Goal: Task Accomplishment & Management: Use online tool/utility

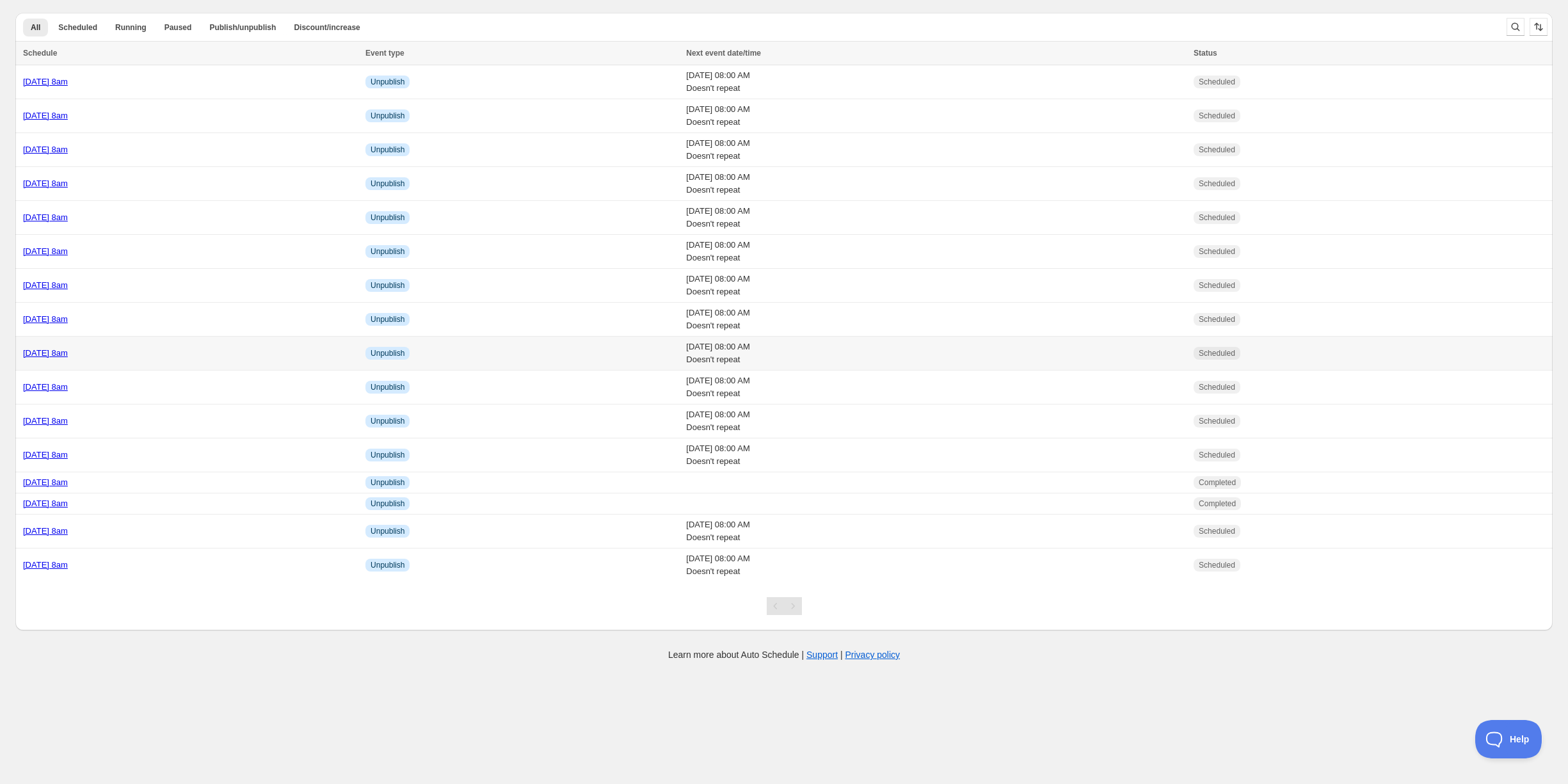
click at [184, 346] on div "[DATE] 8am" at bounding box center [190, 353] width 334 height 13
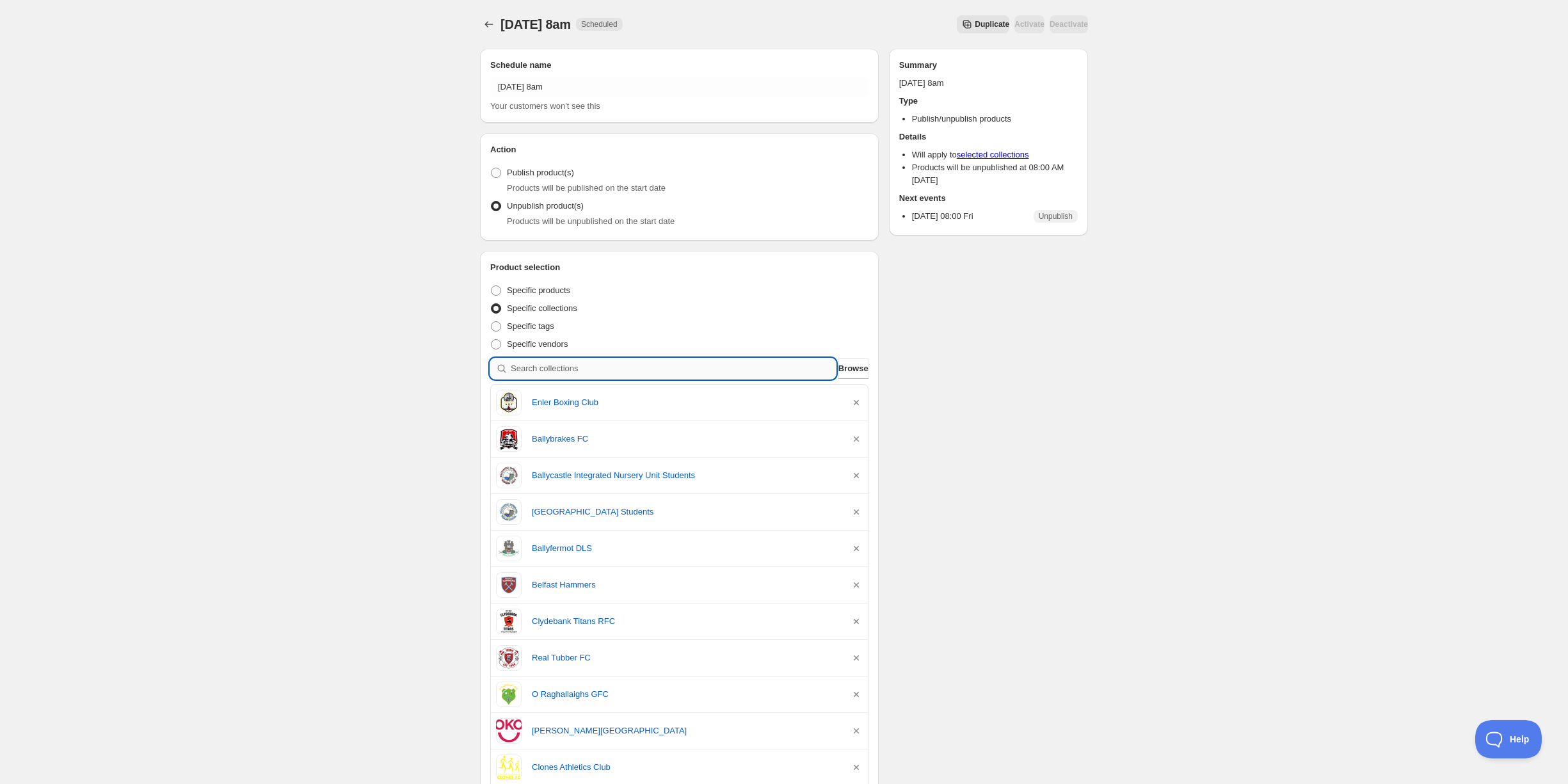
click at [595, 364] on input "search" at bounding box center [673, 369] width 325 height 21
click at [858, 400] on icon "button" at bounding box center [856, 402] width 5 height 5
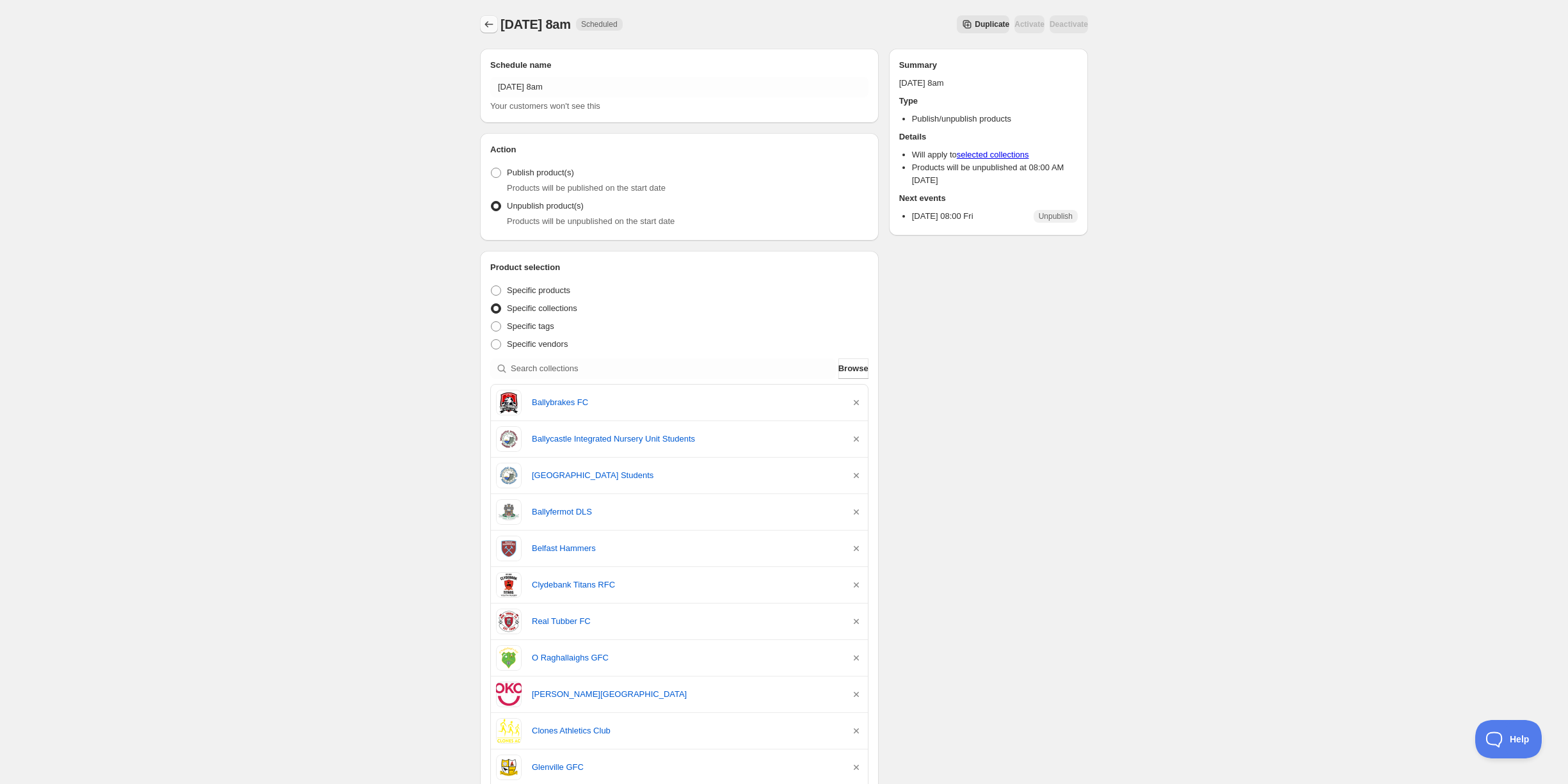
click at [494, 27] on icon "Schedules" at bounding box center [489, 24] width 13 height 13
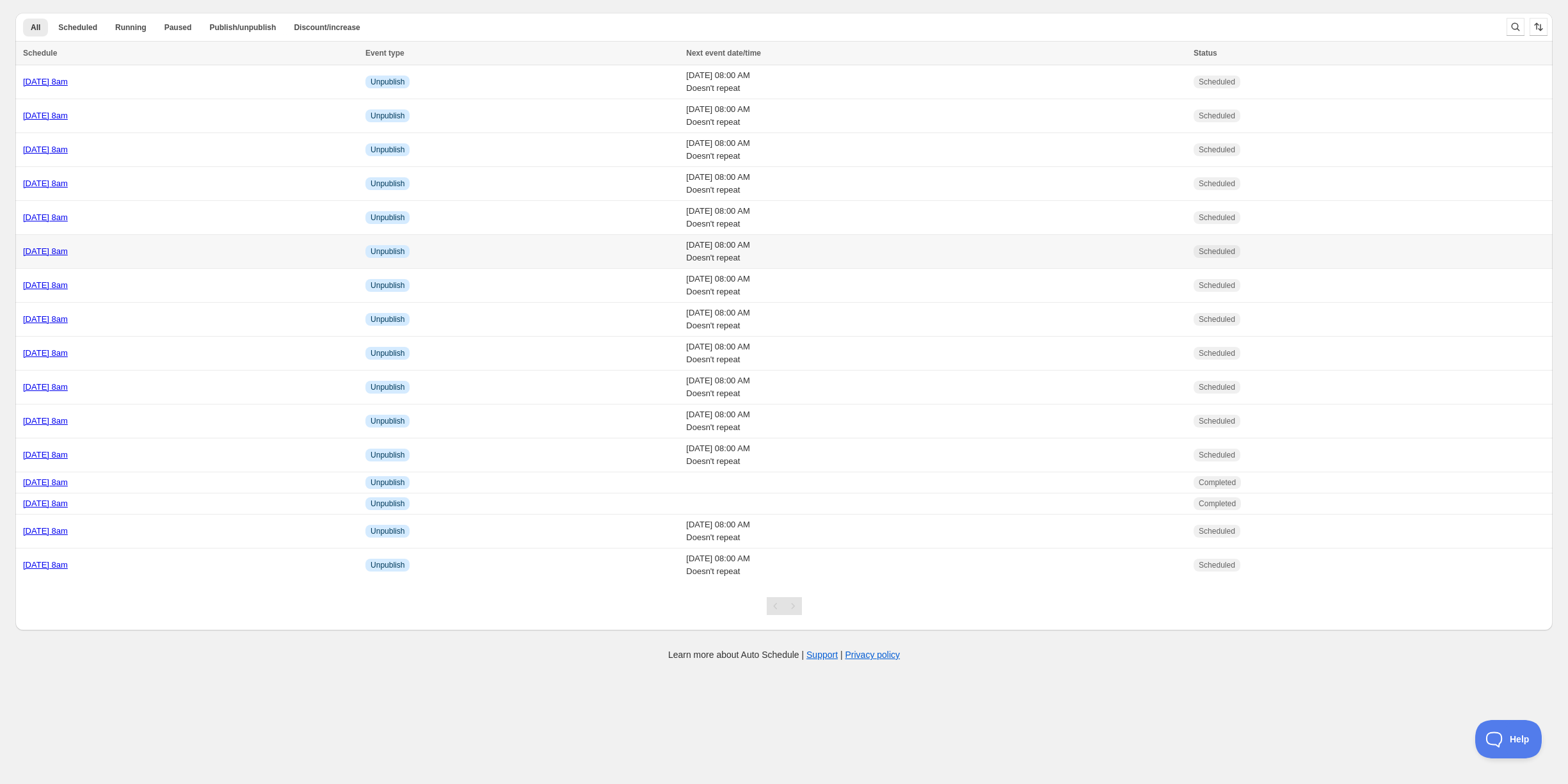
click at [180, 250] on div "[DATE] 8am" at bounding box center [190, 251] width 334 height 13
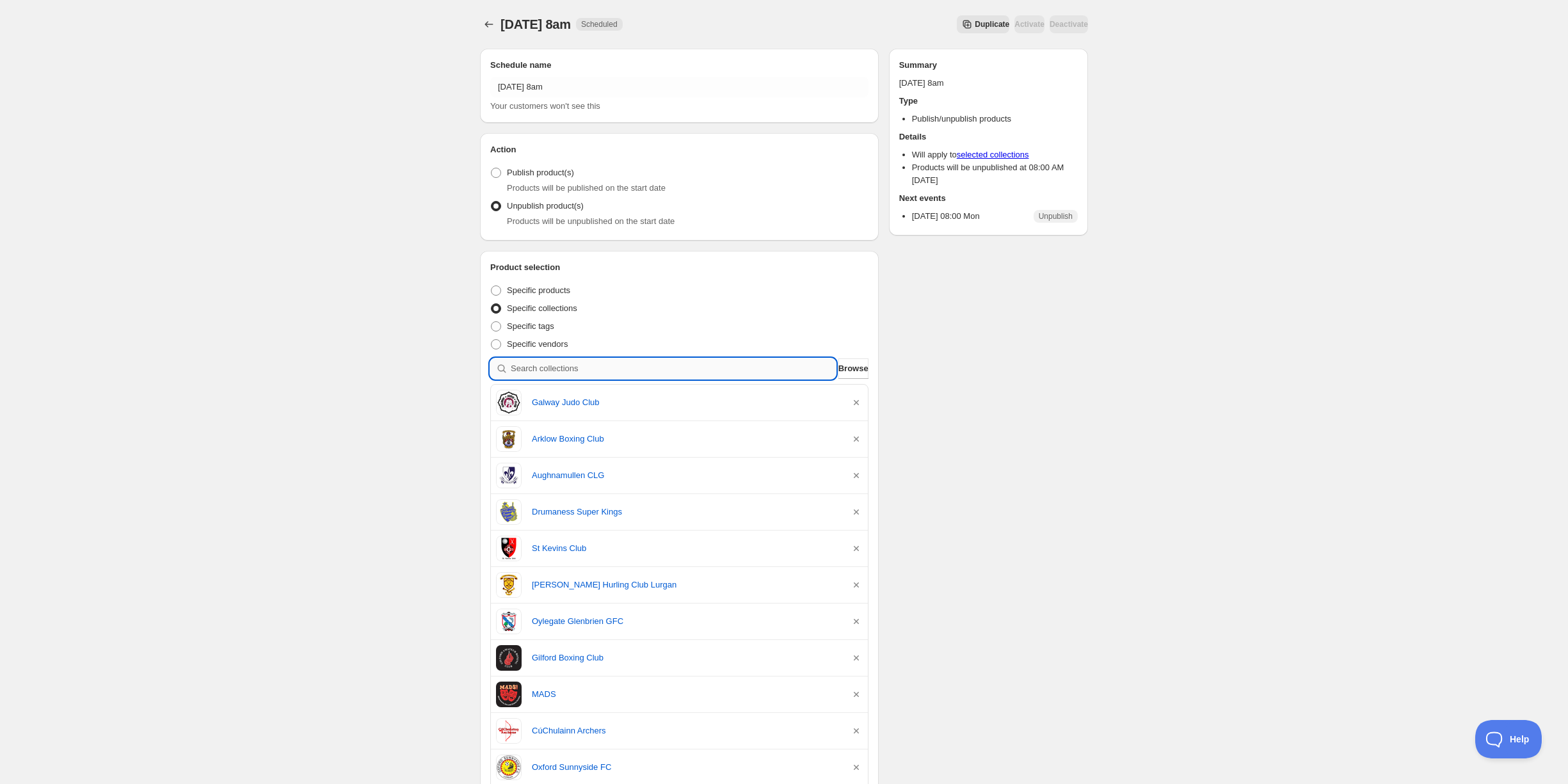
click at [598, 362] on input "search" at bounding box center [673, 369] width 325 height 21
type input "e"
